Goal: Task Accomplishment & Management: Manage account settings

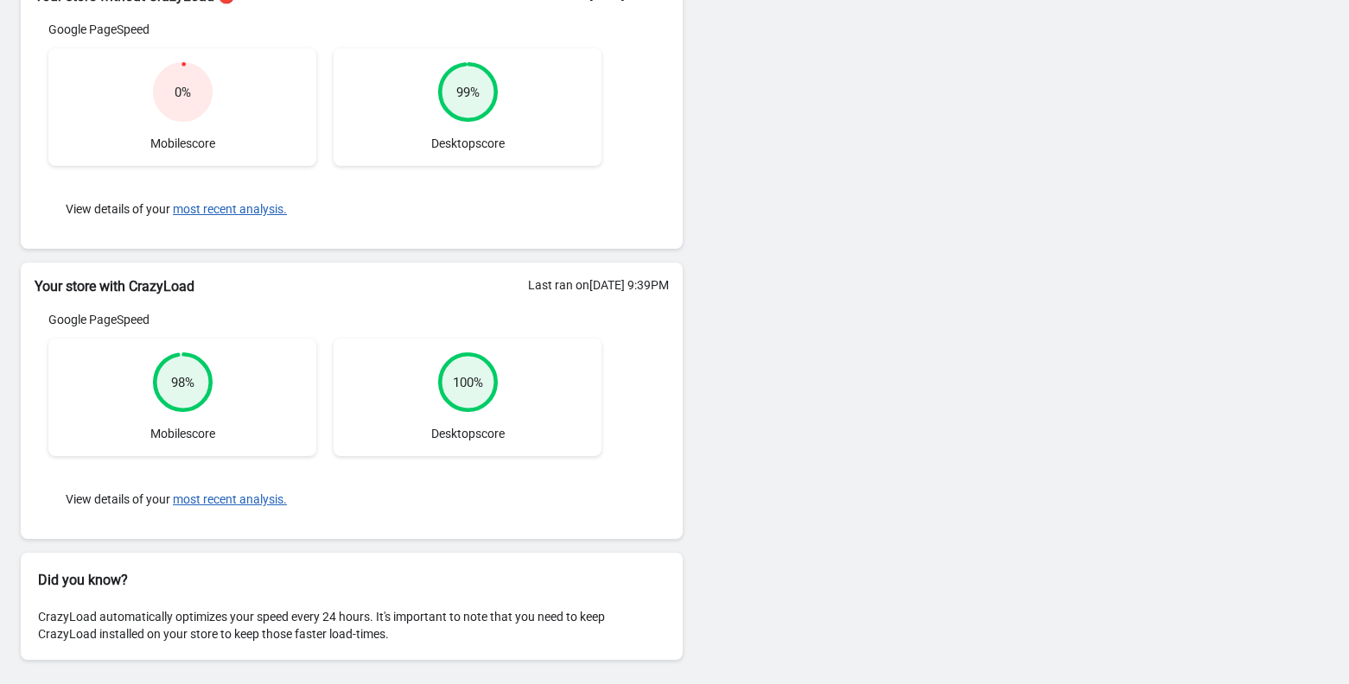
scroll to position [9, 0]
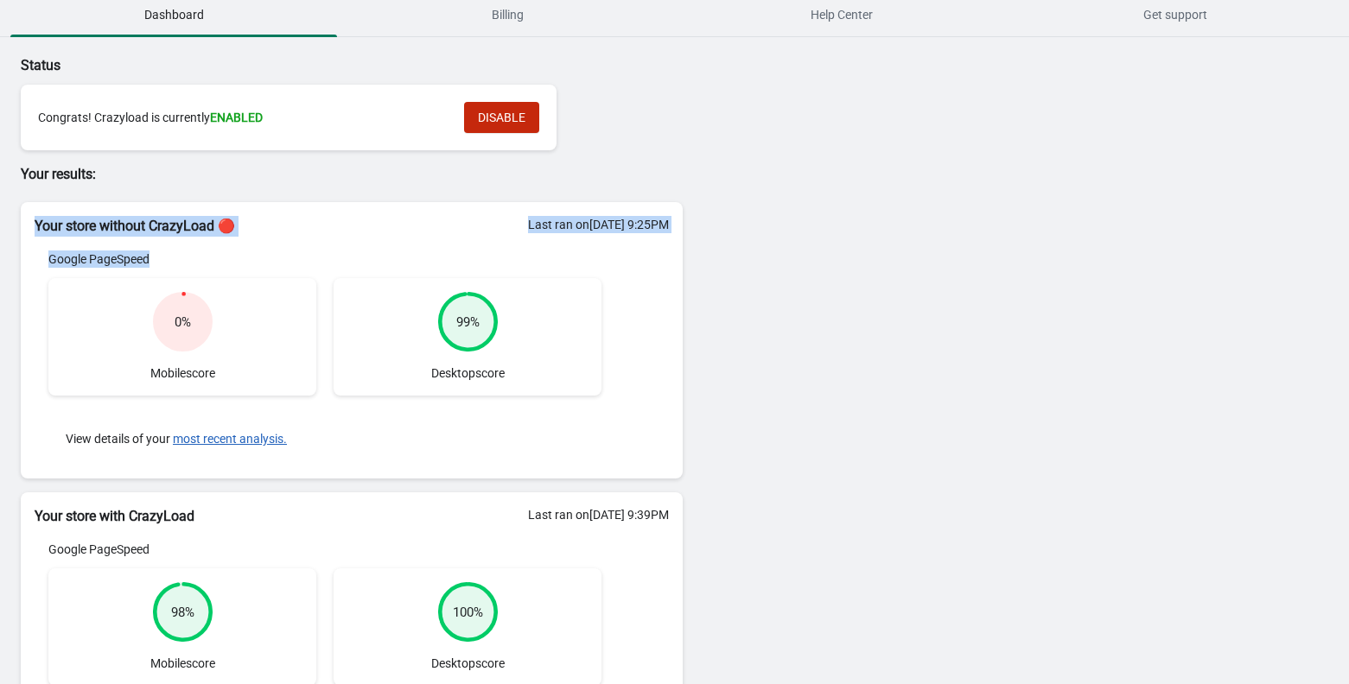
drag, startPoint x: 29, startPoint y: 223, endPoint x: 200, endPoint y: 254, distance: 174.7
click at [200, 254] on div "Your store without CrazyLoad 🔴 Last ran on 05/08/2025 at 9:25PM Google PageSpee…" at bounding box center [352, 340] width 662 height 276
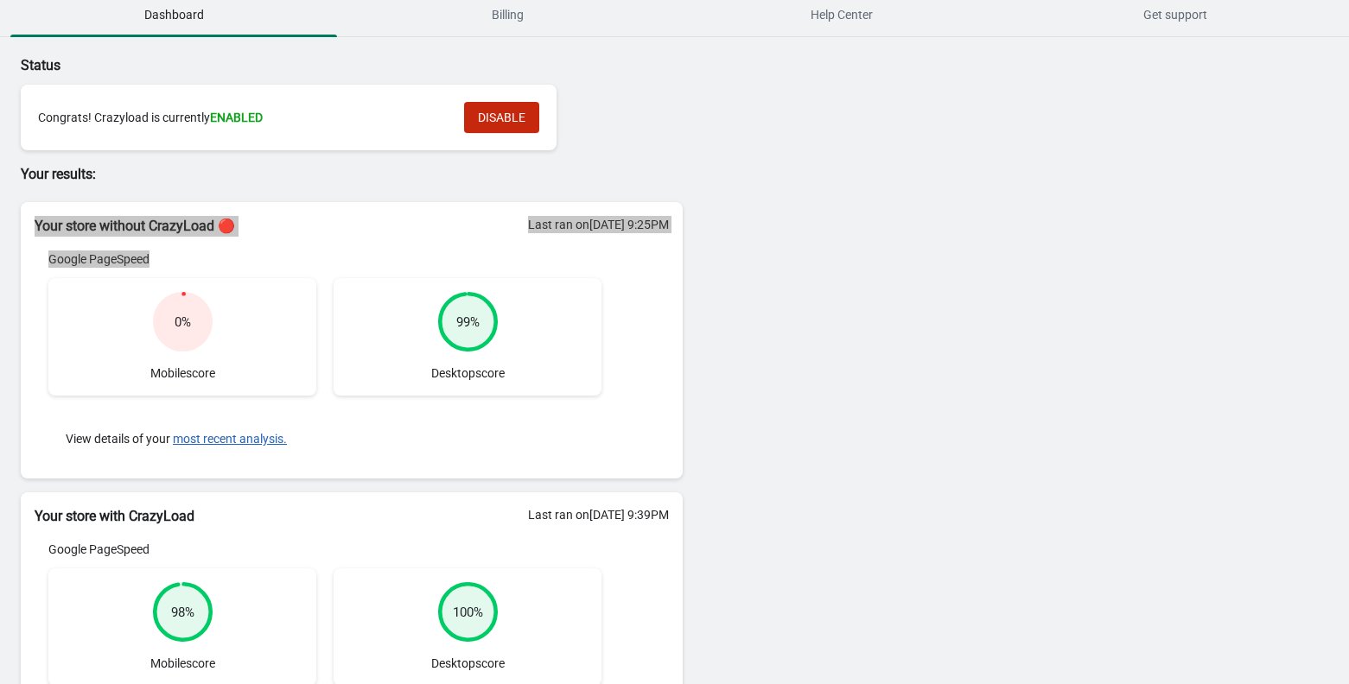
scroll to position [124, 0]
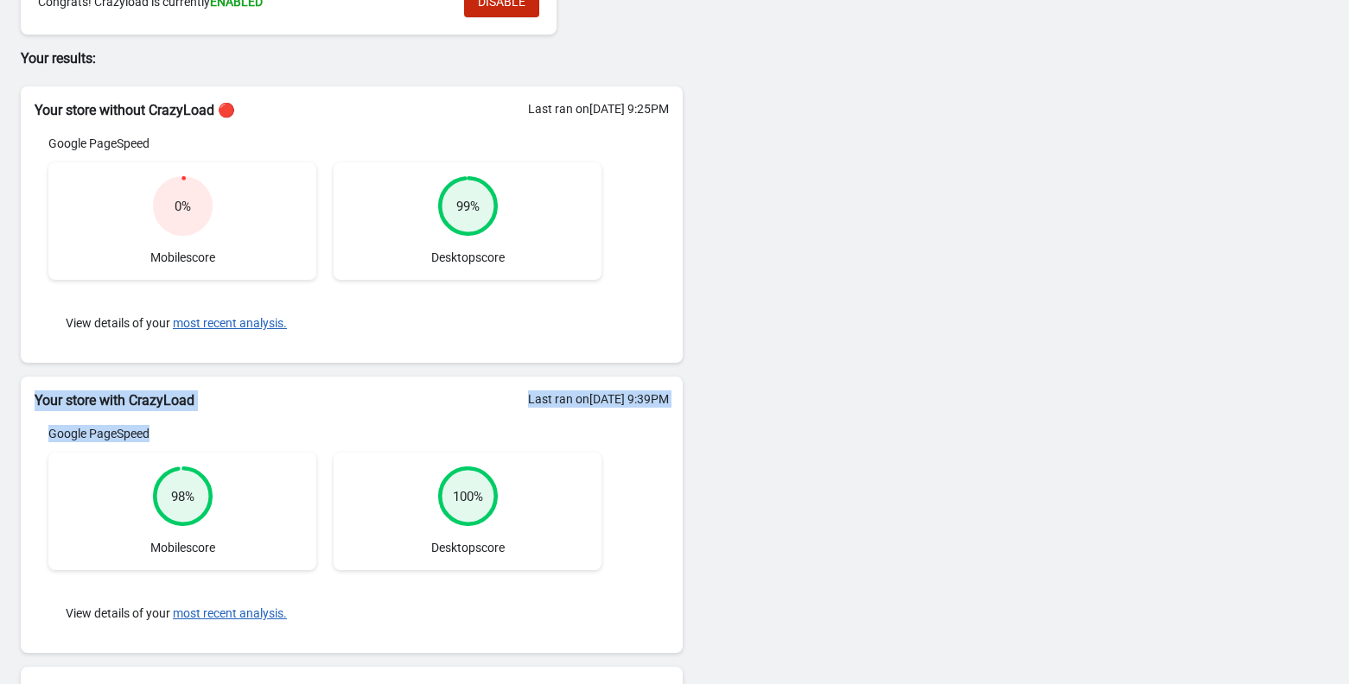
drag, startPoint x: 29, startPoint y: 405, endPoint x: 215, endPoint y: 436, distance: 189.2
click at [215, 436] on div "Your store with CrazyLoad Last ran on 05/08/2025 at 9:39PM Google PageSpeed 98 …" at bounding box center [352, 515] width 662 height 276
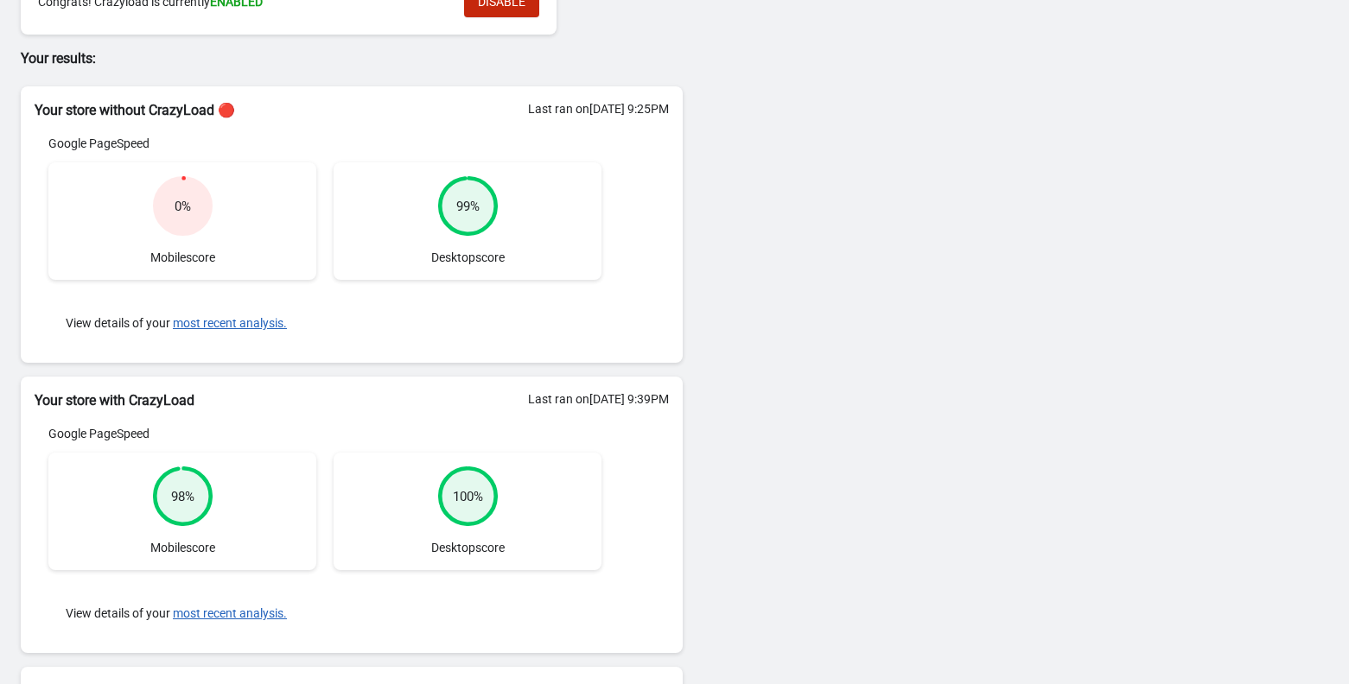
click at [648, 323] on div at bounding box center [642, 242] width 54 height 214
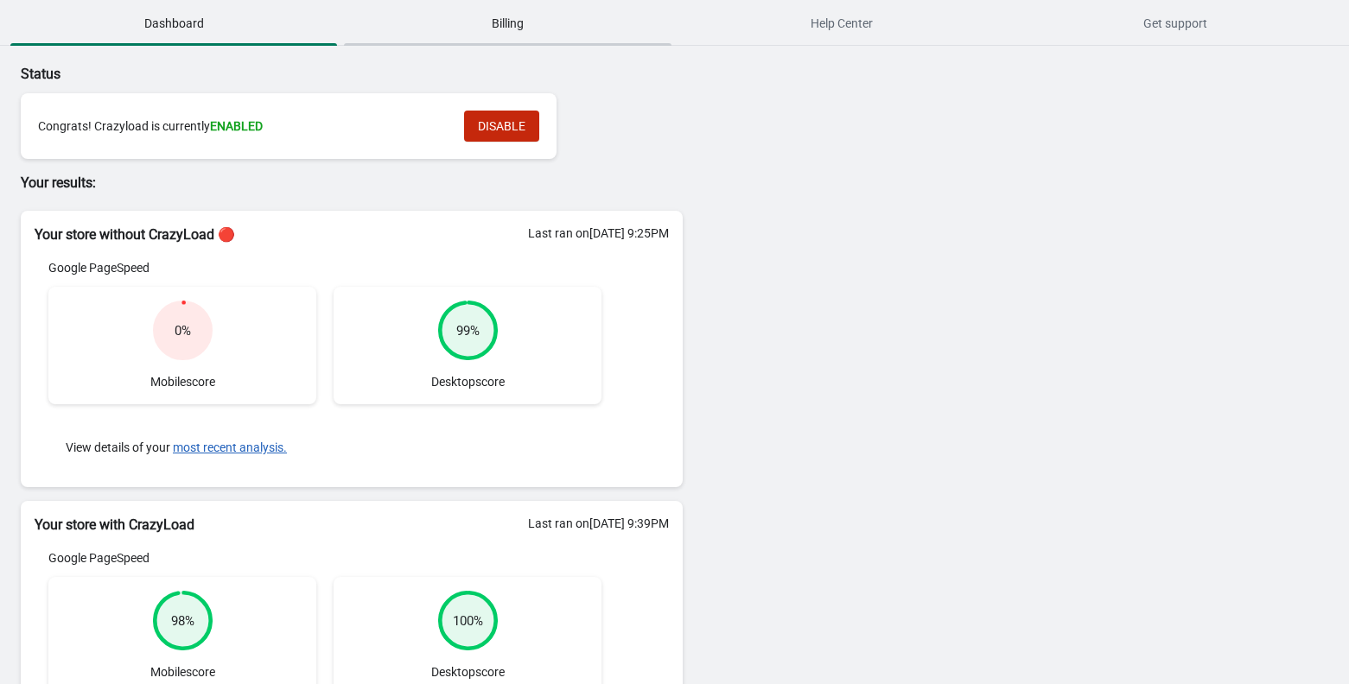
click at [492, 29] on span "Billing" at bounding box center [507, 23] width 327 height 31
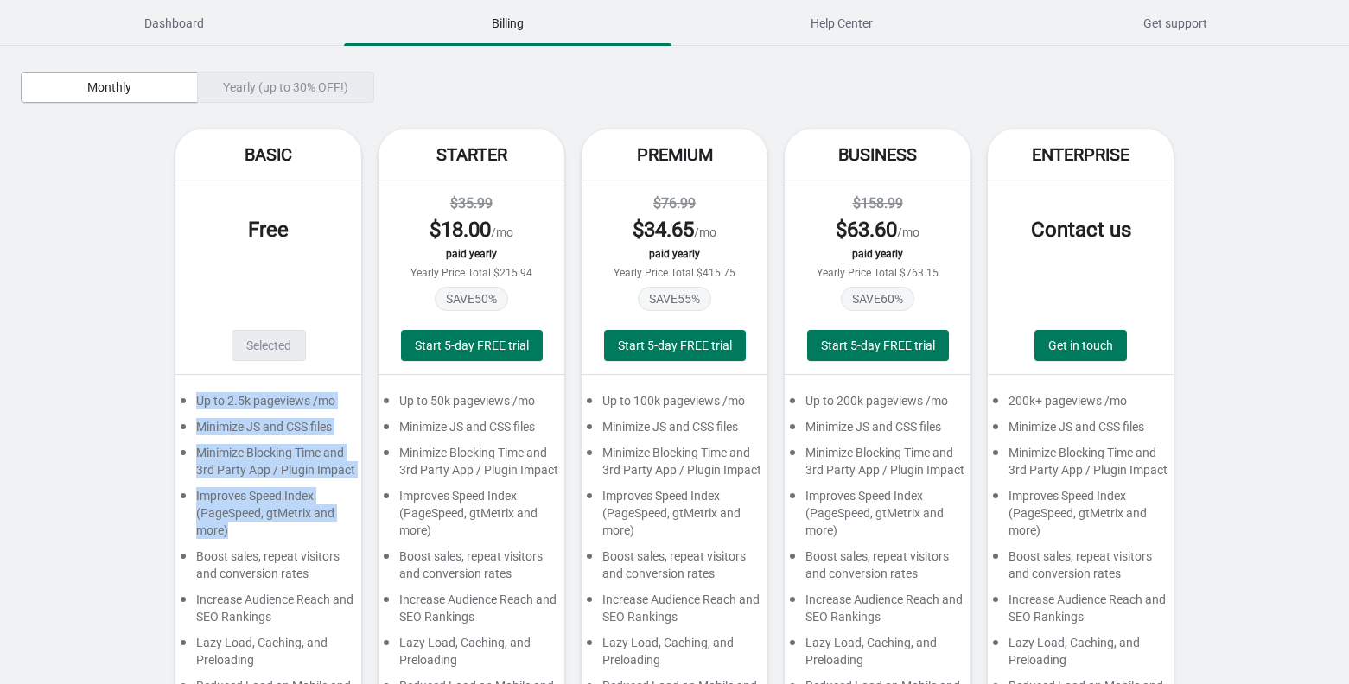
drag, startPoint x: 198, startPoint y: 384, endPoint x: 353, endPoint y: 539, distance: 219.9
click at [353, 539] on div "Up to 2.5k pageviews /mo Minimize JS and CSS files Minimize Blocking Time and 3…" at bounding box center [268, 565] width 186 height 380
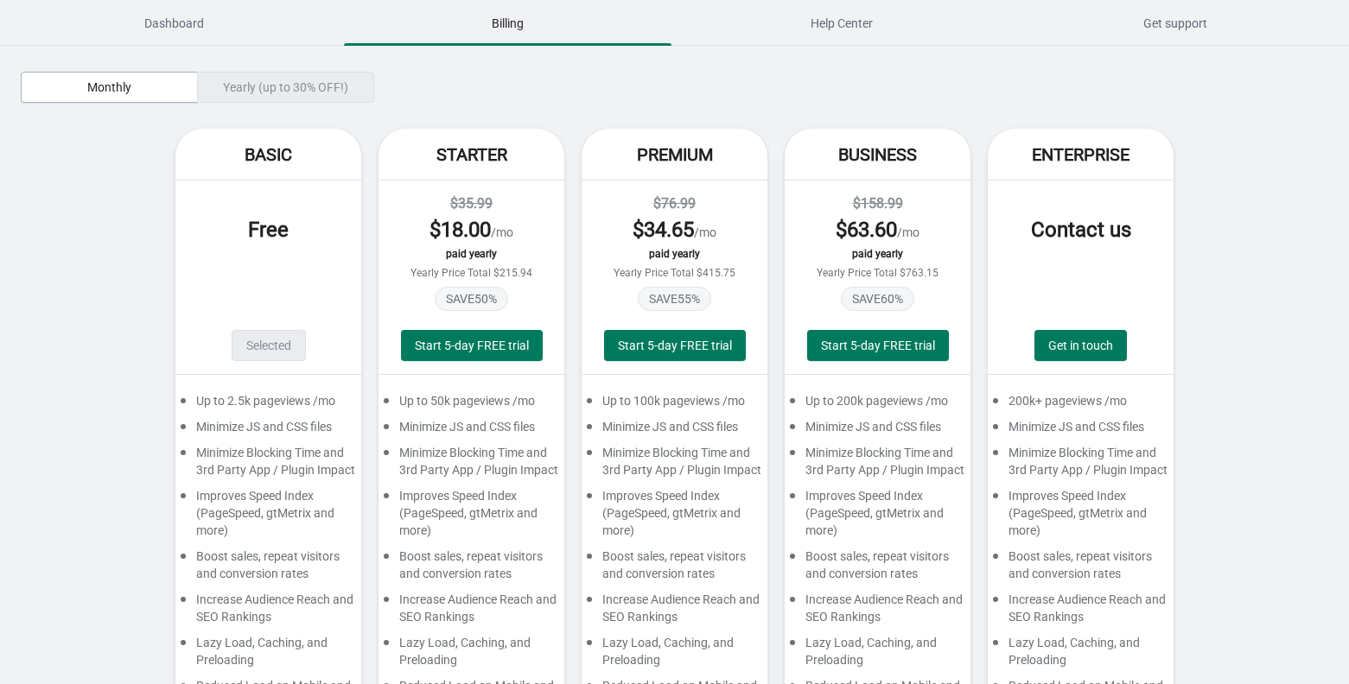
click at [46, 187] on div "Basic Free Selected Up to 2.5k pageviews /mo Minimize JS and CSS files Minimize…" at bounding box center [674, 451] width 1307 height 644
